Goal: Communication & Community: Ask a question

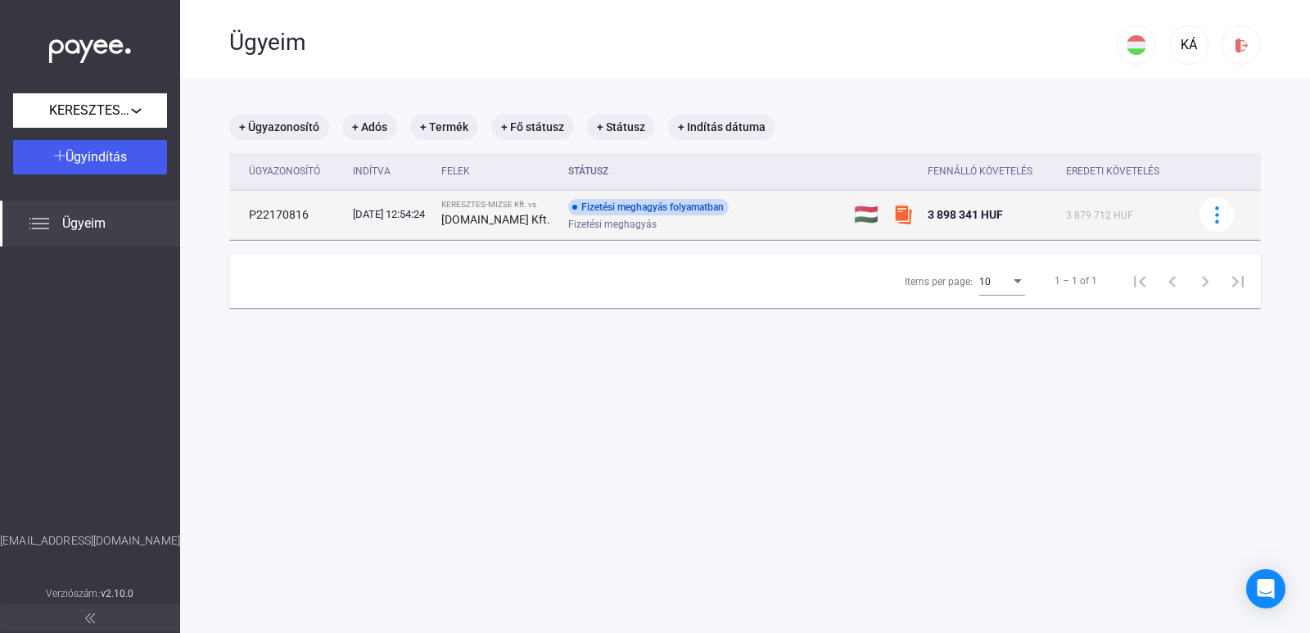
click at [801, 216] on div "Fizetési meghagyás folyamatban Fizetési meghagyás" at bounding box center [698, 215] width 261 height 32
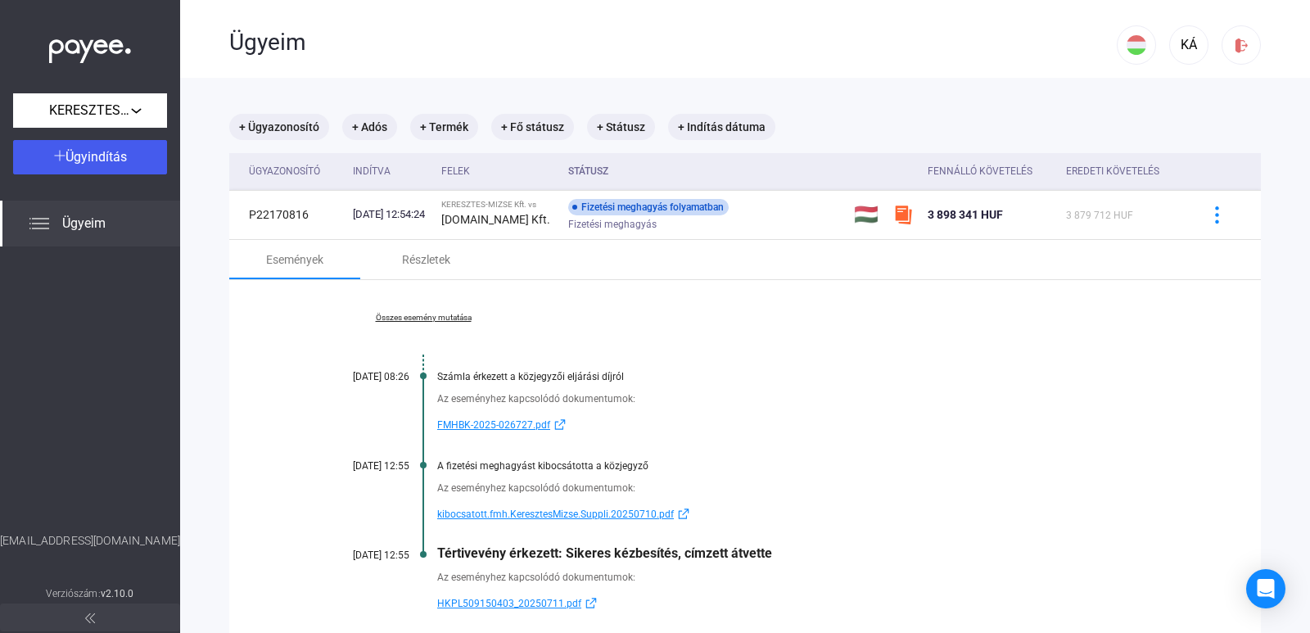
scroll to position [130, 0]
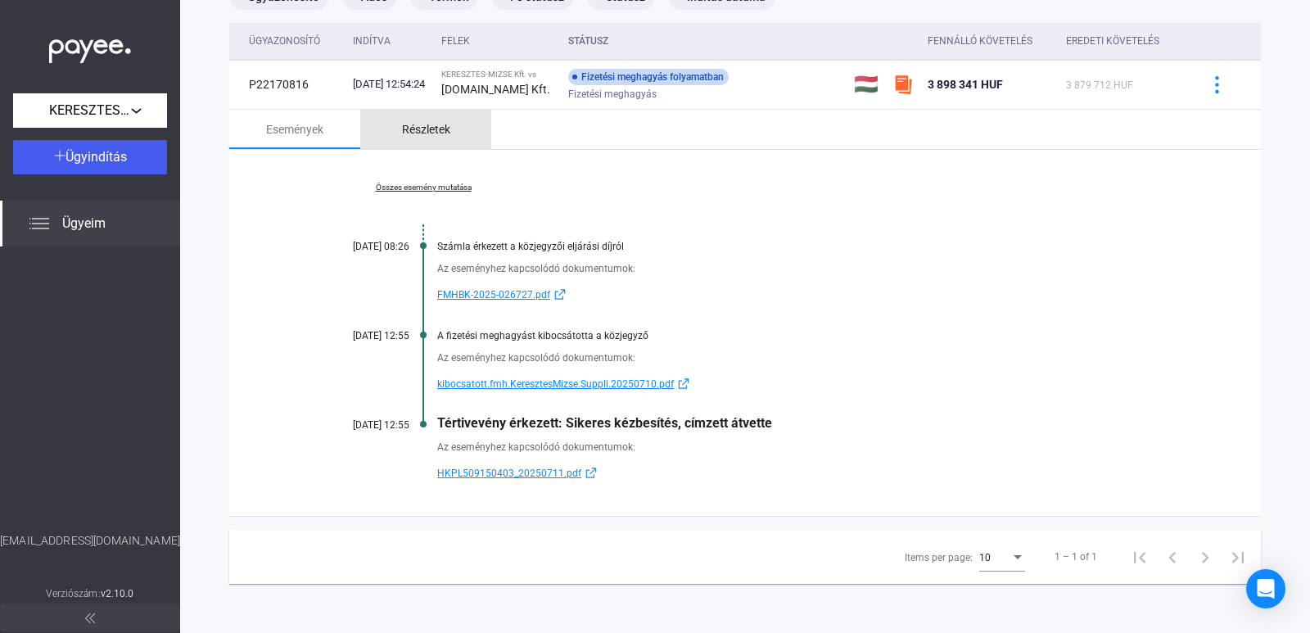
click at [414, 129] on div "Részletek" at bounding box center [426, 130] width 48 height 20
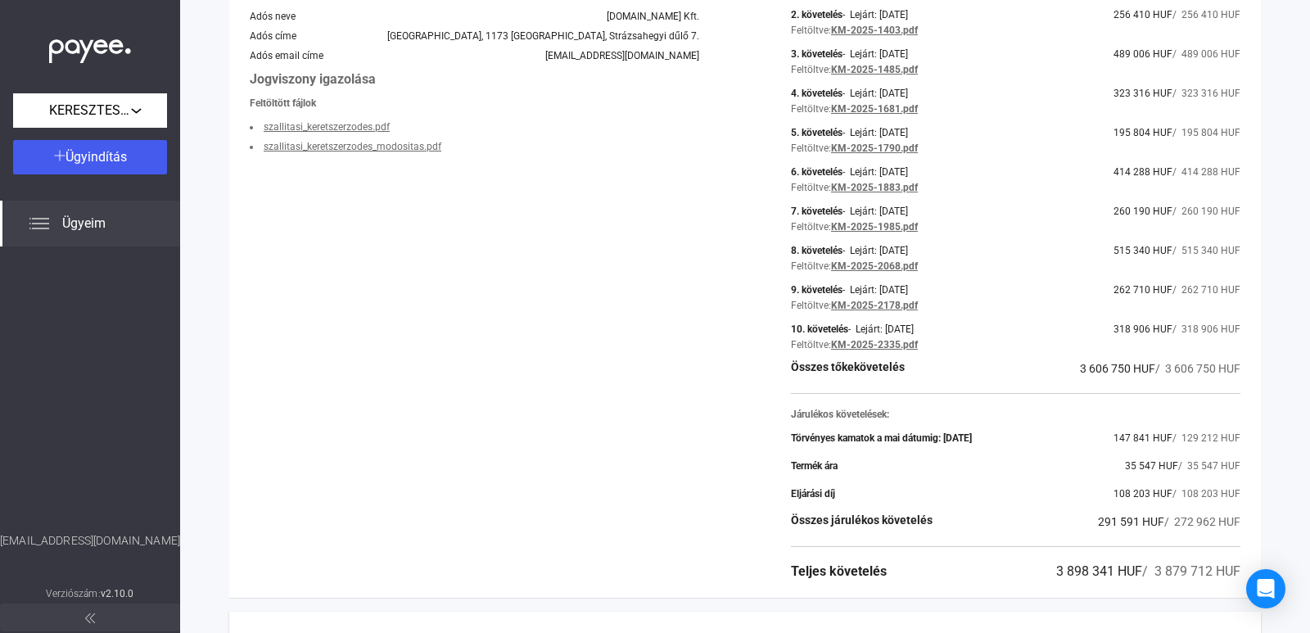
scroll to position [0, 0]
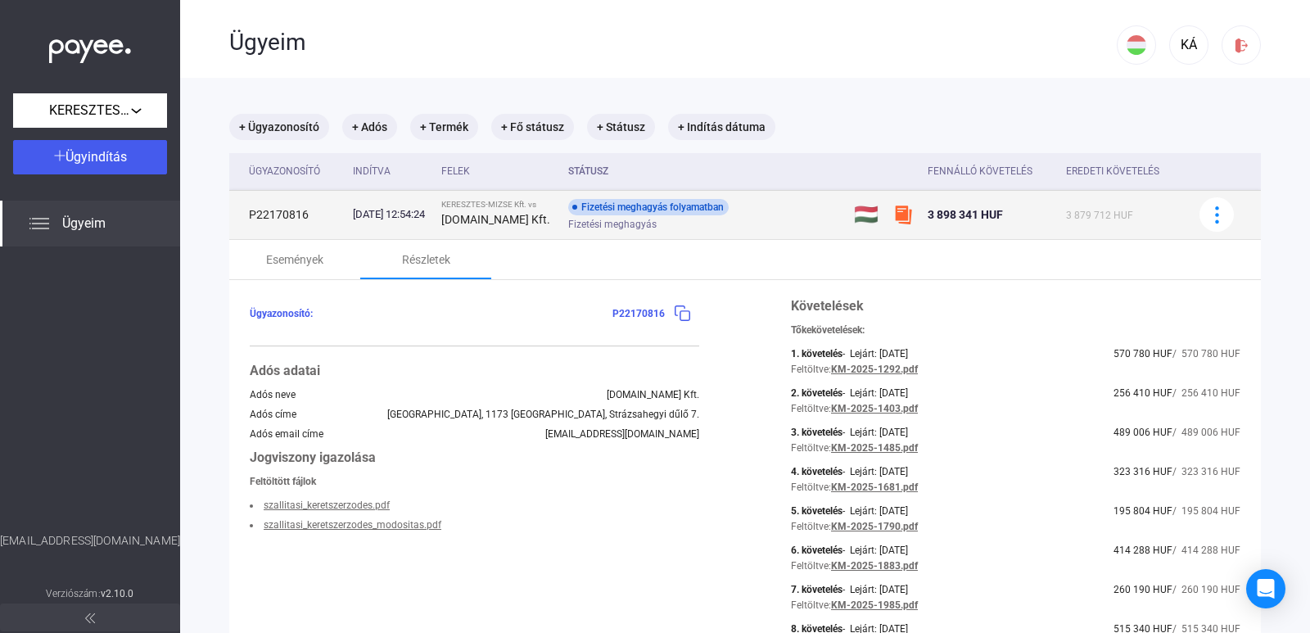
click at [801, 232] on td "Fizetési meghagyás folyamatban Fizetési meghagyás" at bounding box center [705, 214] width 286 height 49
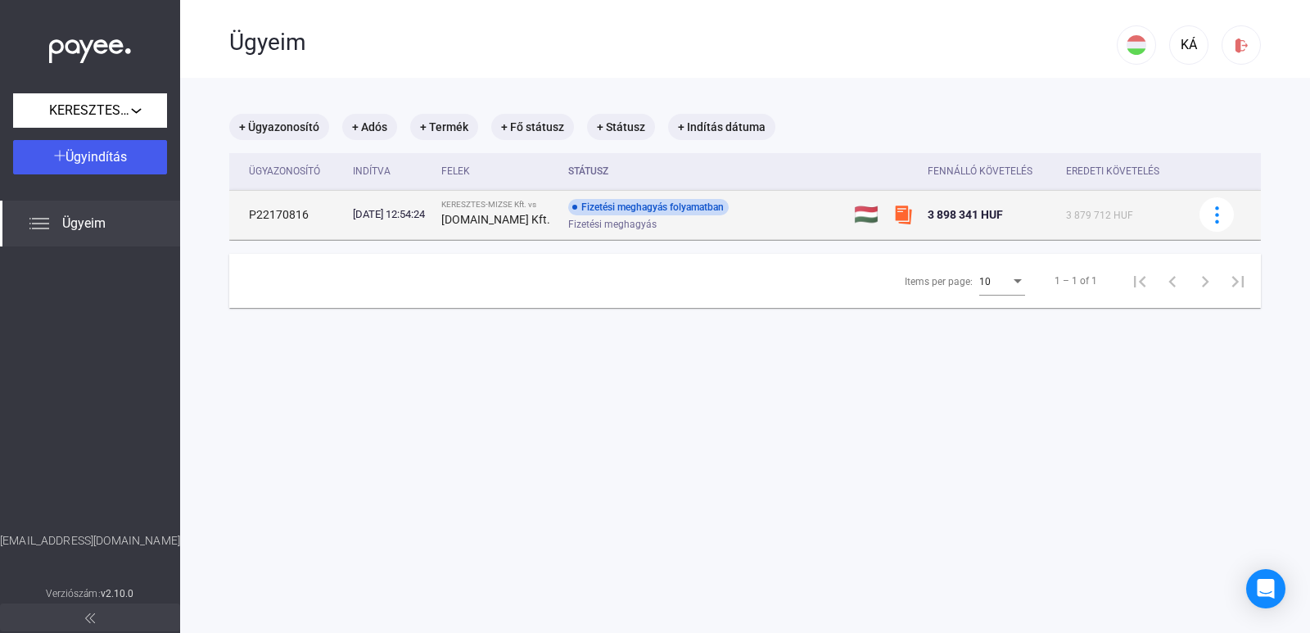
click at [779, 213] on div "Fizetési meghagyás folyamatban Fizetési meghagyás" at bounding box center [698, 215] width 261 height 32
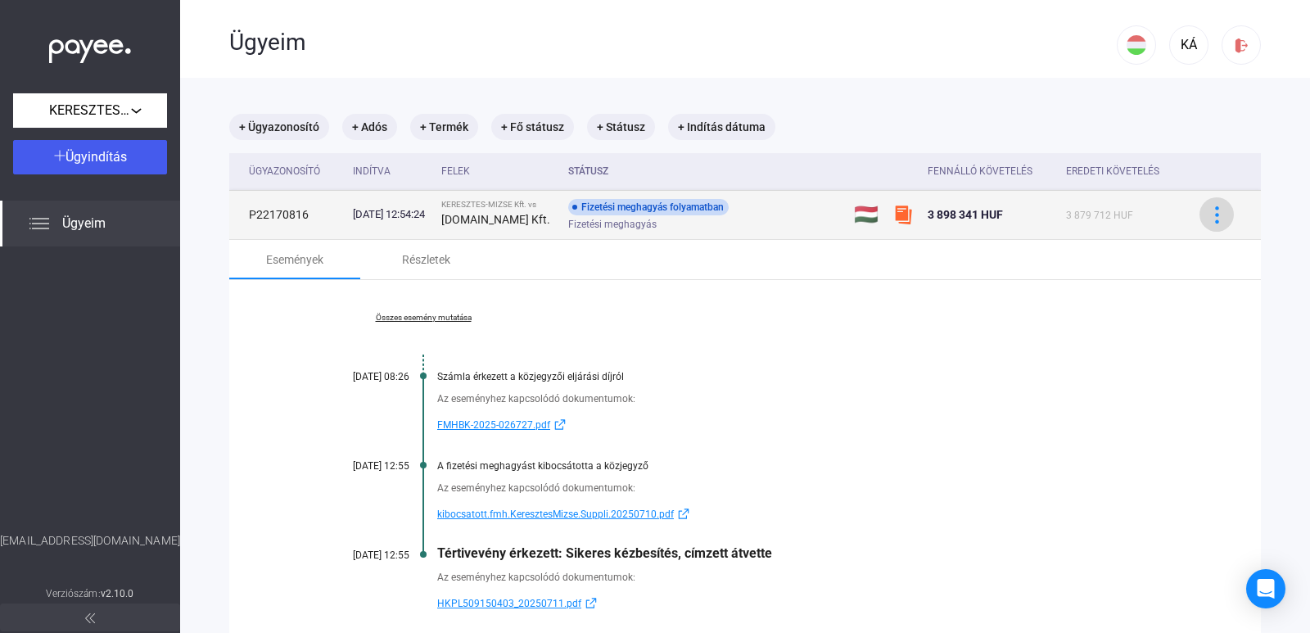
click at [1219, 219] on button at bounding box center [1216, 214] width 34 height 34
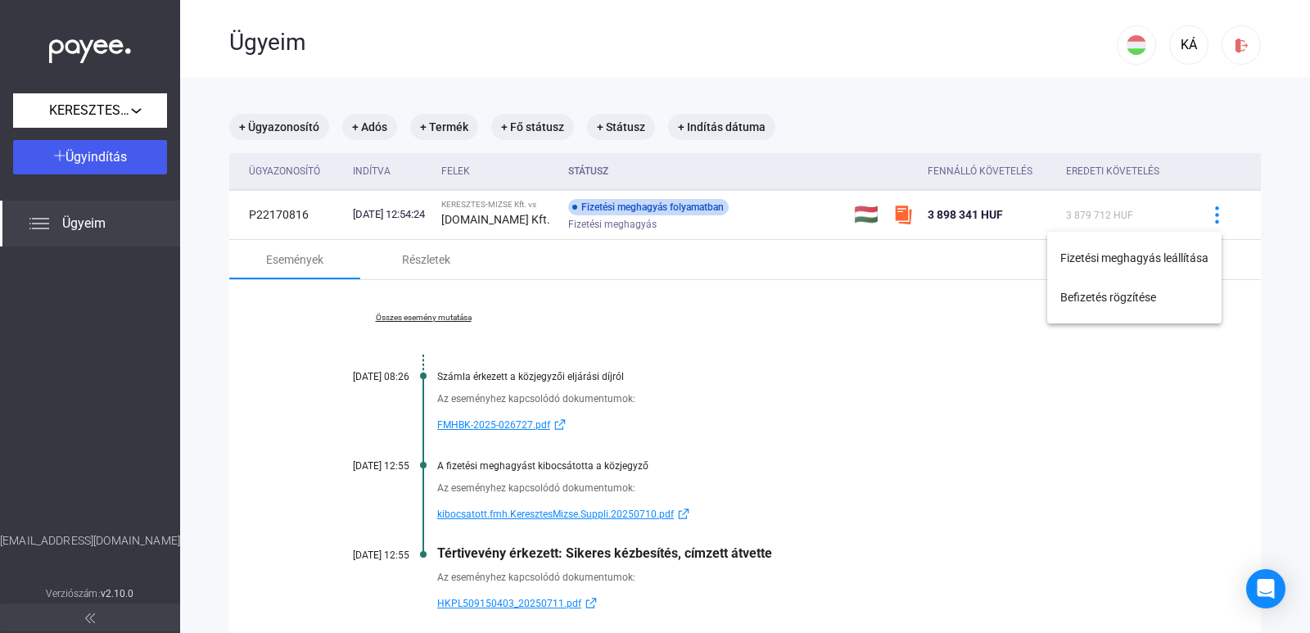
click at [1283, 213] on div at bounding box center [655, 316] width 1310 height 633
click at [1265, 592] on icon "Open Intercom Messenger" at bounding box center [1265, 588] width 19 height 21
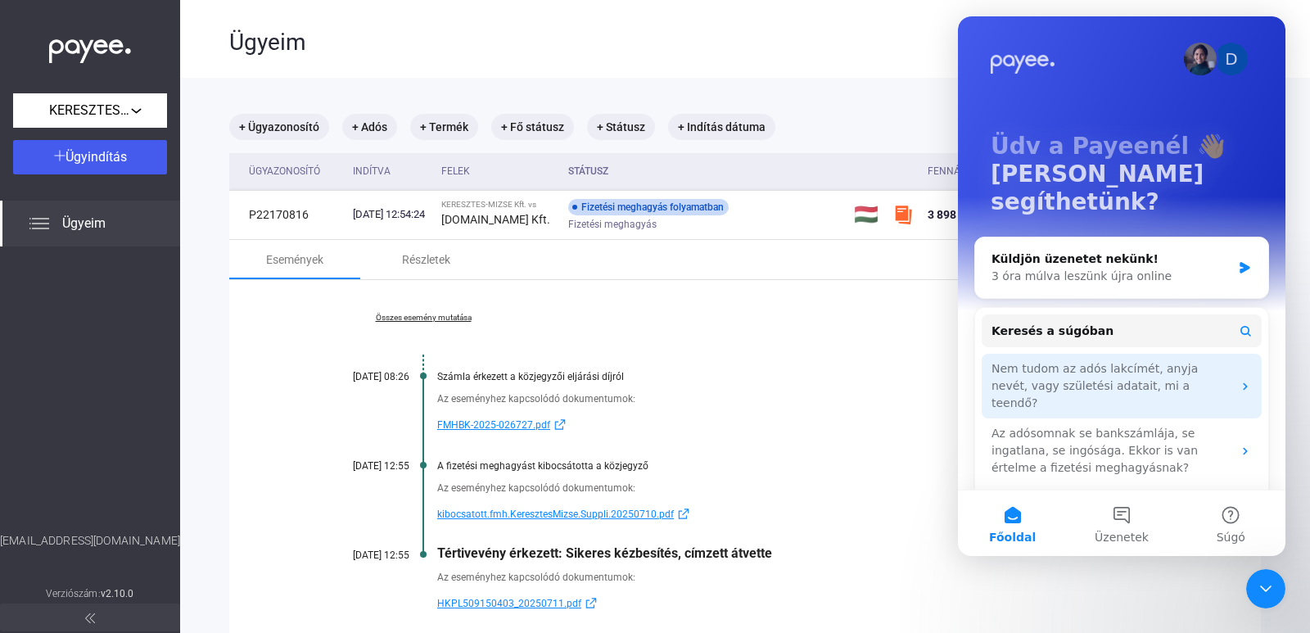
scroll to position [42, 0]
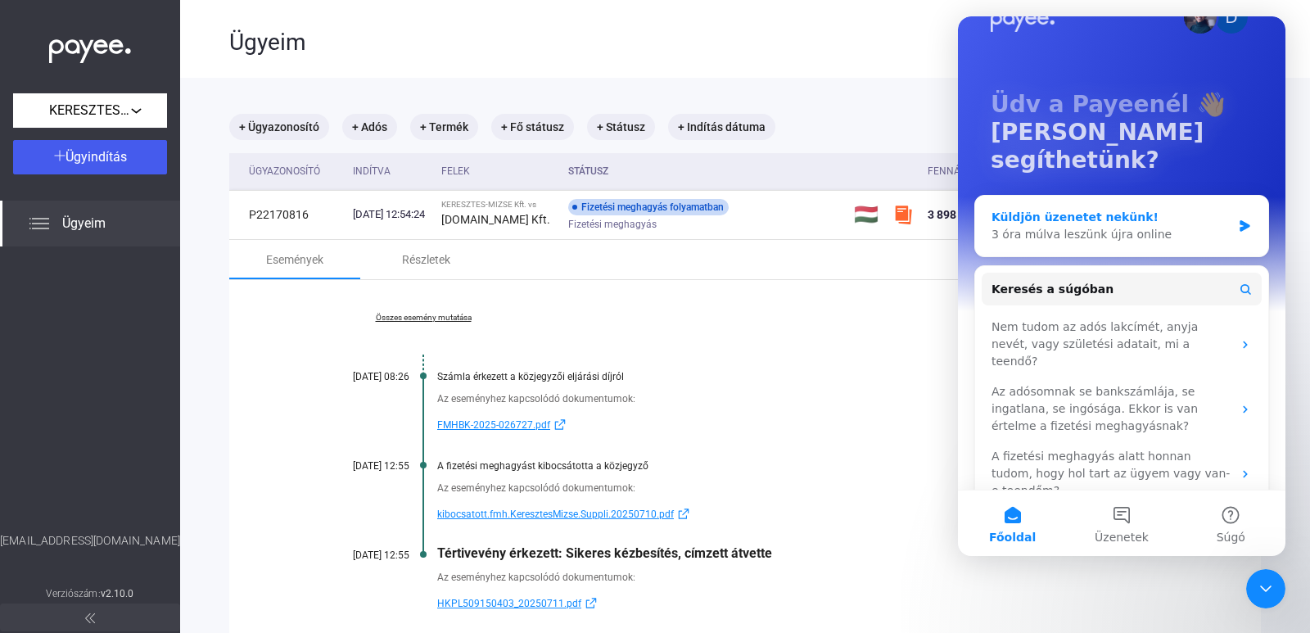
click at [1098, 209] on div "Küldjön üzenetet nekünk!" at bounding box center [1111, 217] width 240 height 17
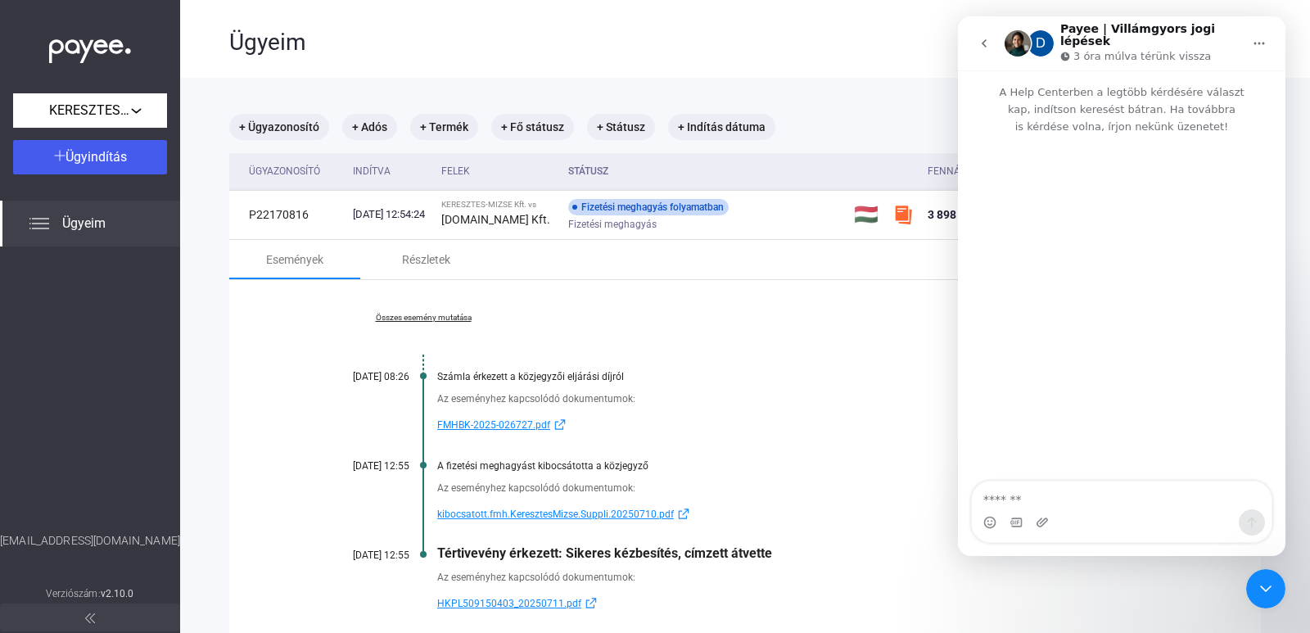
click at [1265, 44] on button "Főoldal" at bounding box center [1258, 43] width 31 height 31
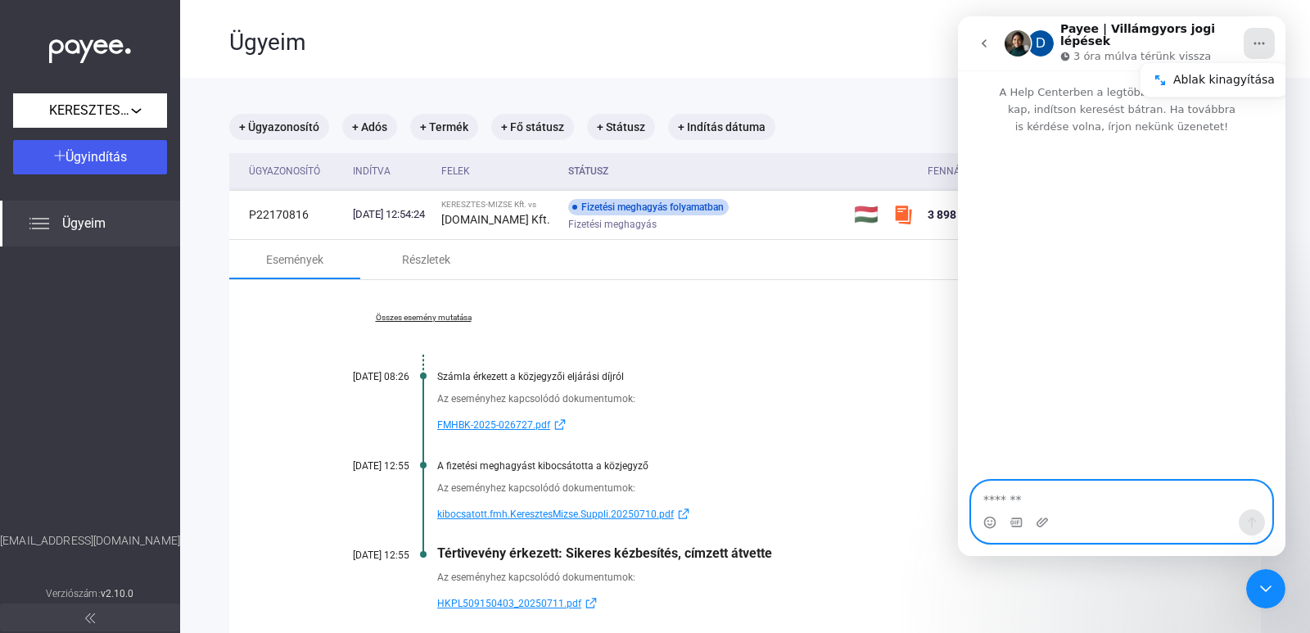
click at [1116, 497] on textarea "Üzenet…" at bounding box center [1122, 495] width 300 height 28
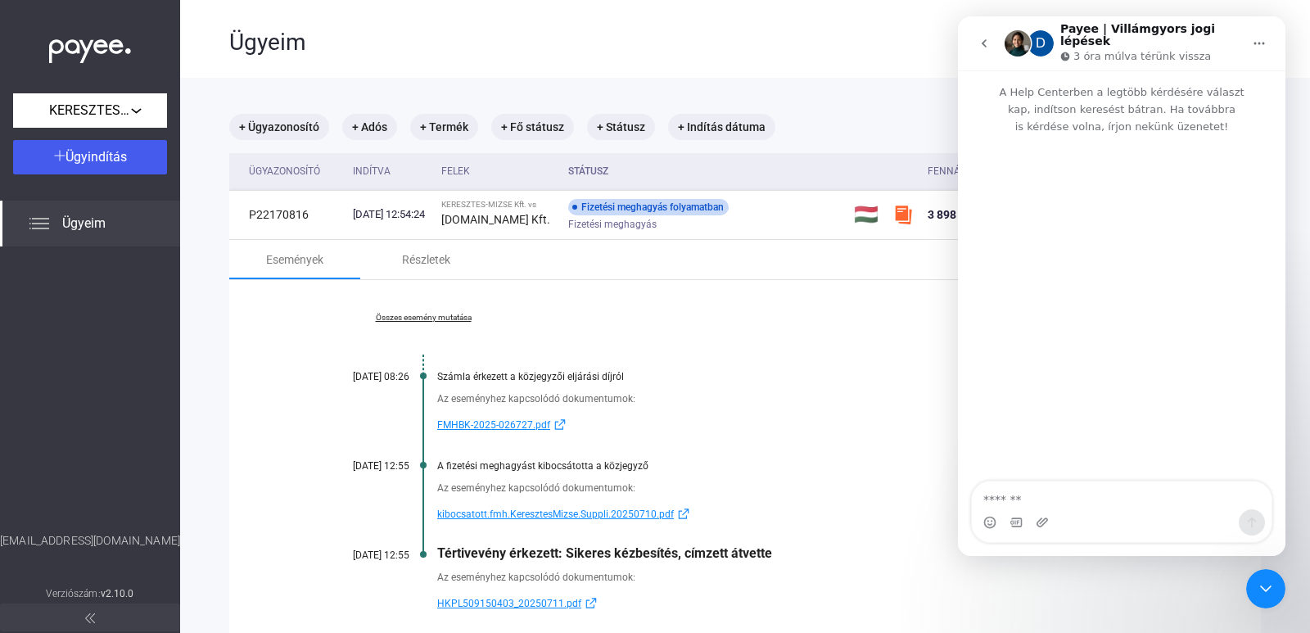
click at [505, 598] on span "HKPL509150403_20250711.pdf" at bounding box center [509, 603] width 144 height 20
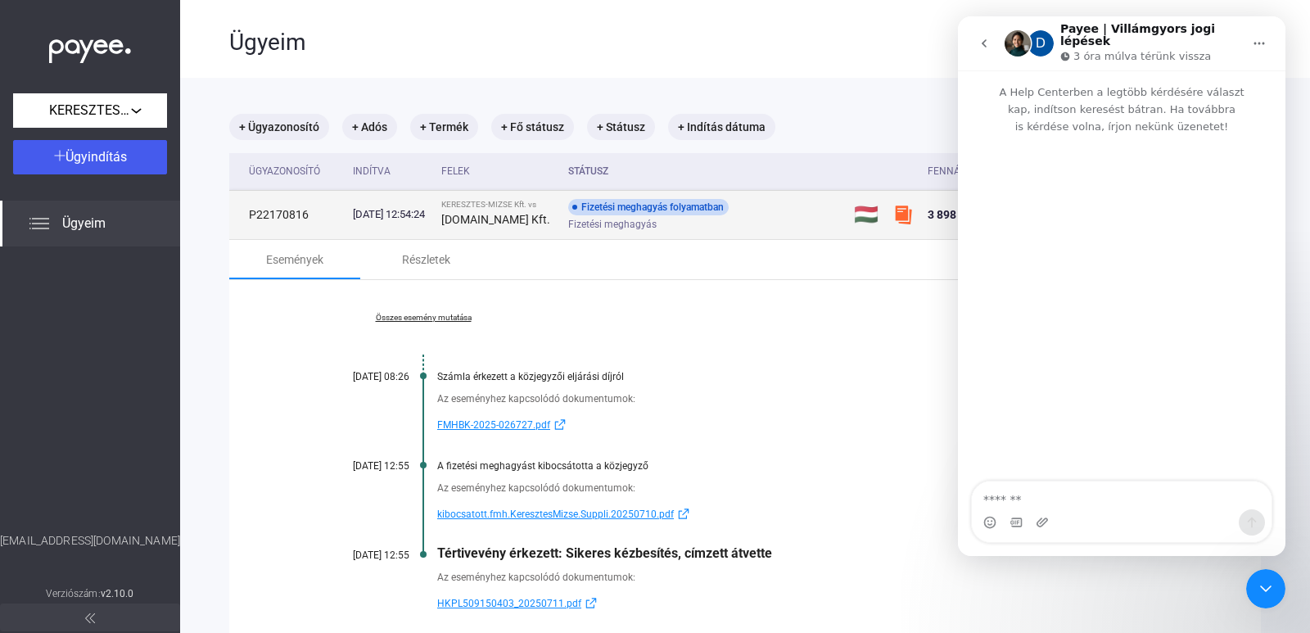
click at [297, 210] on td "P22170816" at bounding box center [287, 214] width 117 height 49
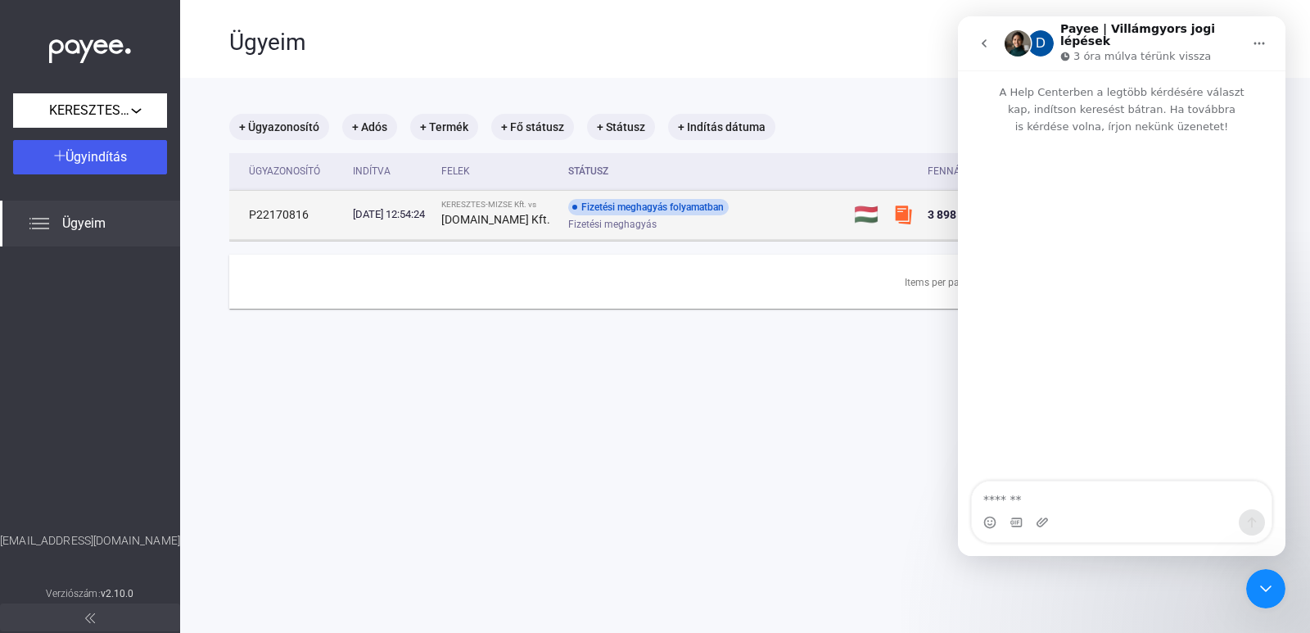
click at [297, 210] on td "P22170816" at bounding box center [287, 214] width 117 height 49
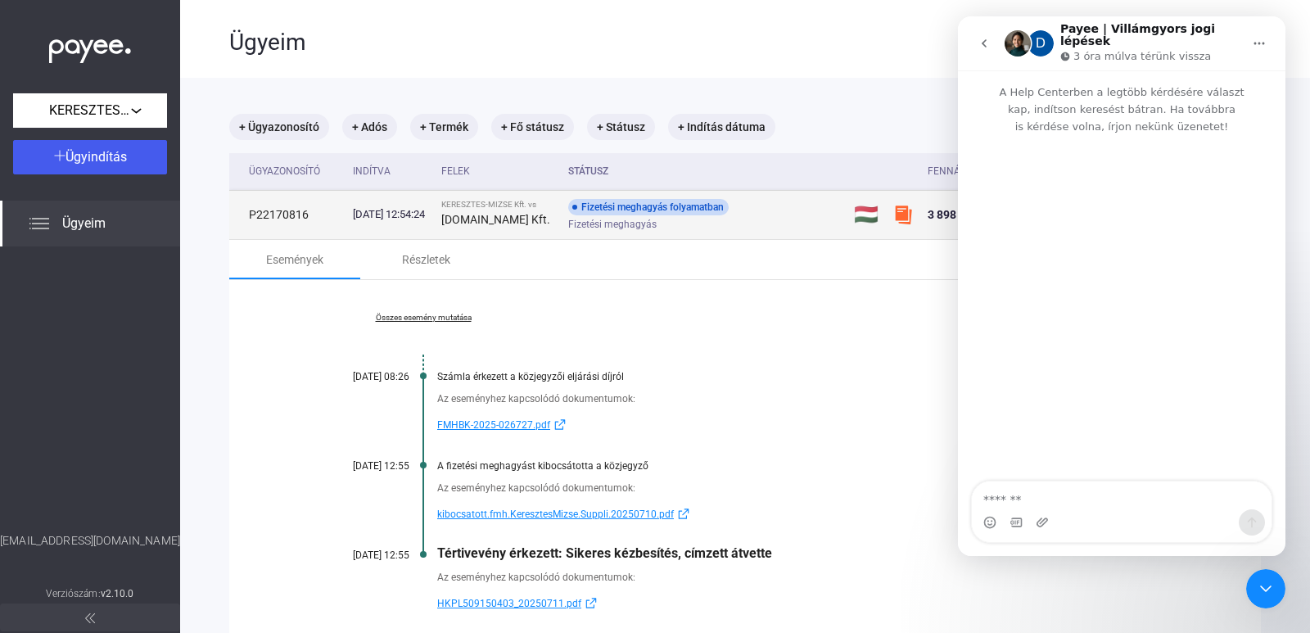
copy td "P22170816"
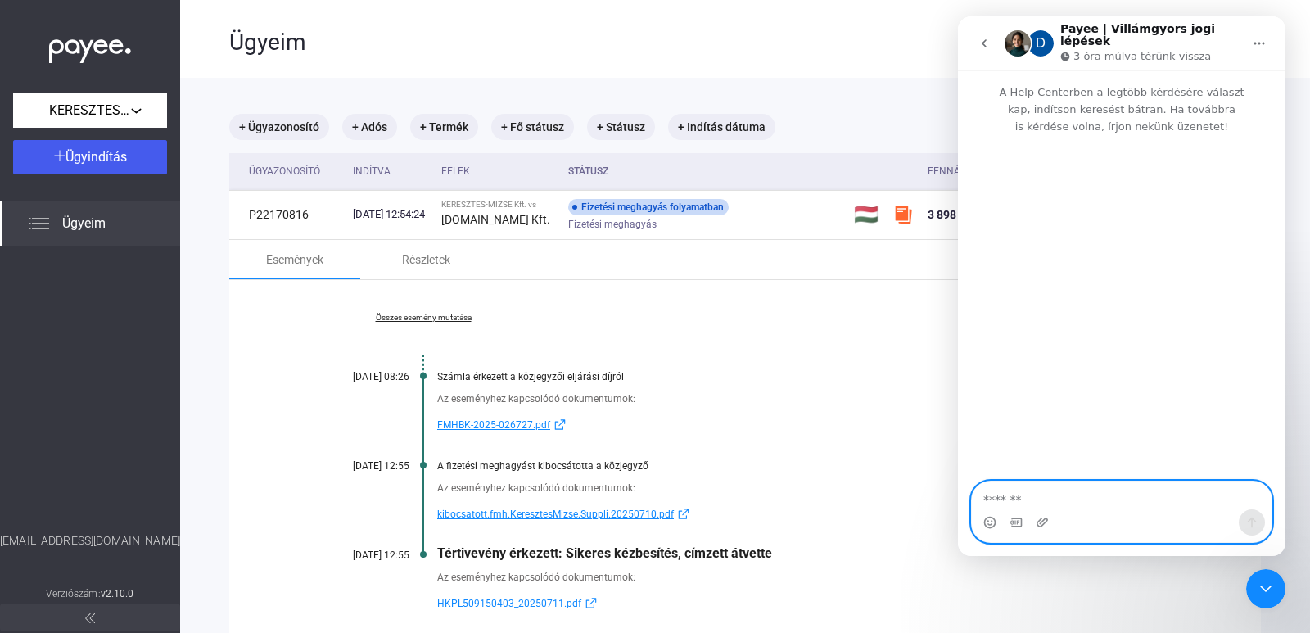
click at [1036, 501] on textarea "Üzenet…" at bounding box center [1122, 495] width 300 height 28
paste textarea "**********"
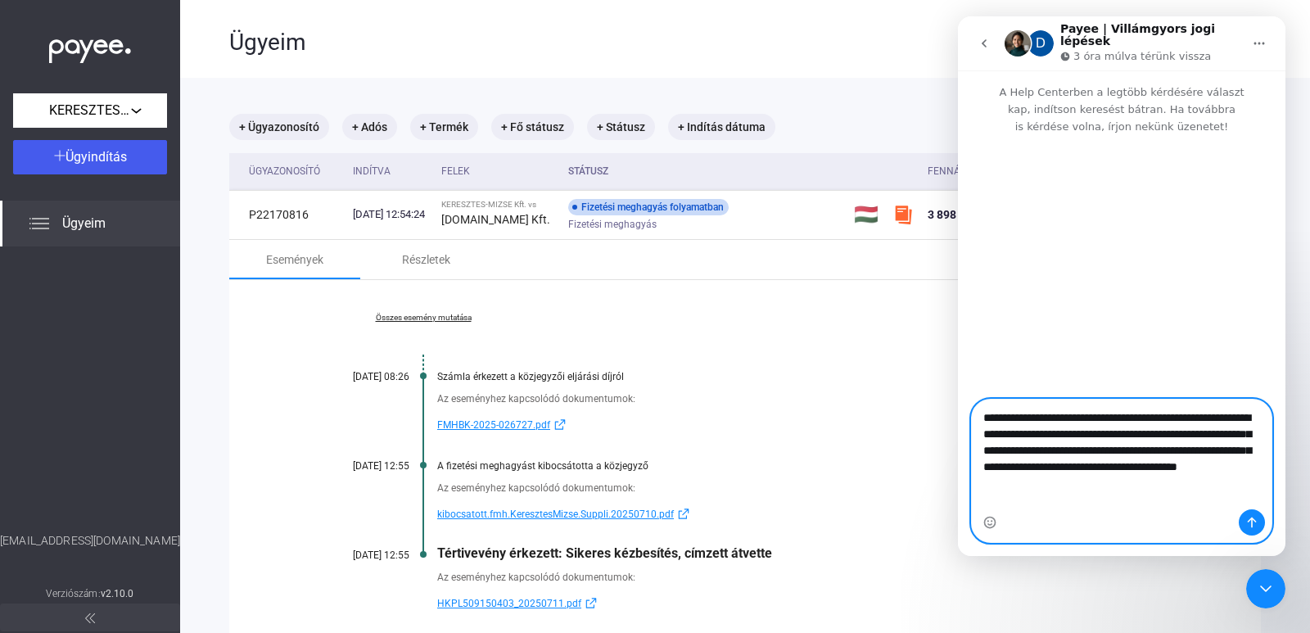
type textarea "**********"
click at [1249, 526] on icon "Üzenet küldése…" at bounding box center [1251, 522] width 13 height 13
